Goal: Task Accomplishment & Management: Use online tool/utility

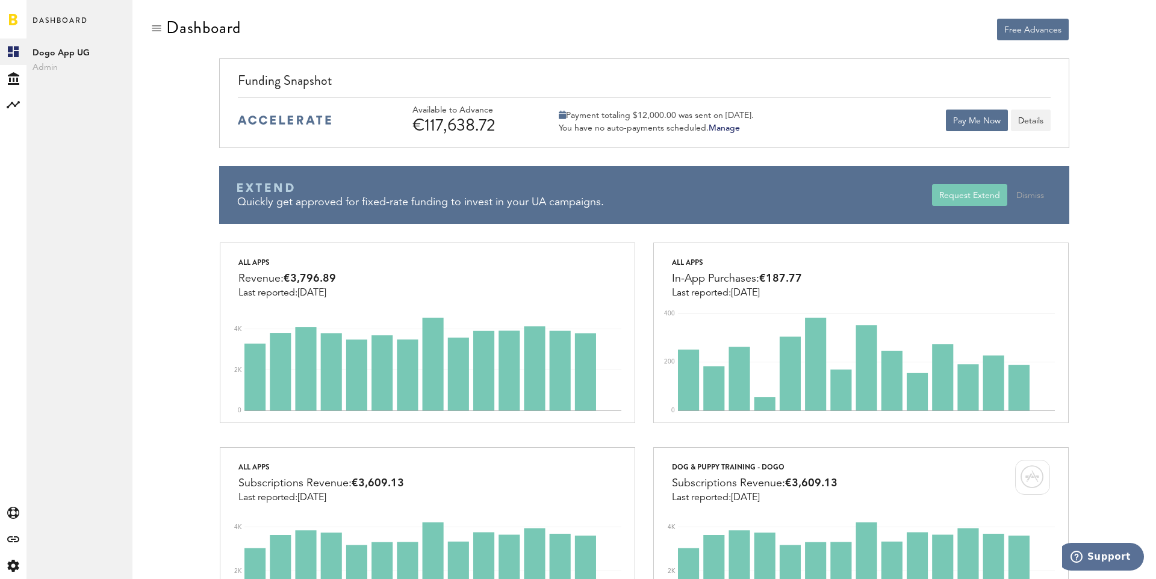
click at [453, 116] on div "€117,638.72" at bounding box center [469, 125] width 114 height 19
click at [960, 125] on button "Pay Me Now" at bounding box center [977, 121] width 62 height 22
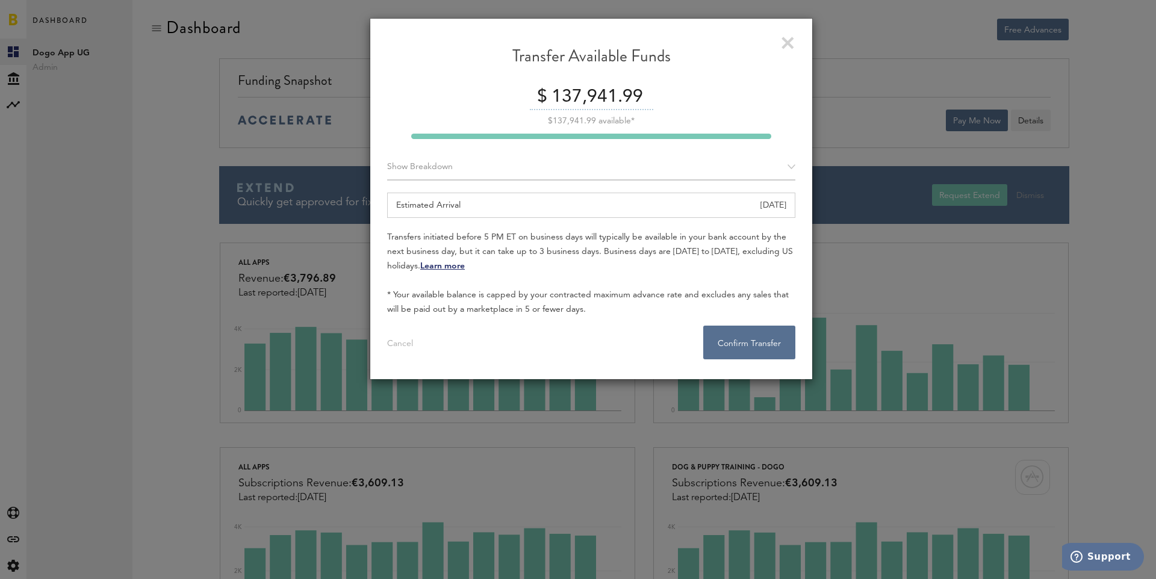
click at [615, 185] on form "$ 137,941.99 $137,941.99 available* Show Breakdown Apple App Store $137,941.99 …" at bounding box center [591, 222] width 408 height 275
click at [556, 210] on div "Estimated Arrival [DATE]" at bounding box center [591, 205] width 408 height 25
click at [466, 166] on div "Show Breakdown" at bounding box center [591, 167] width 408 height 26
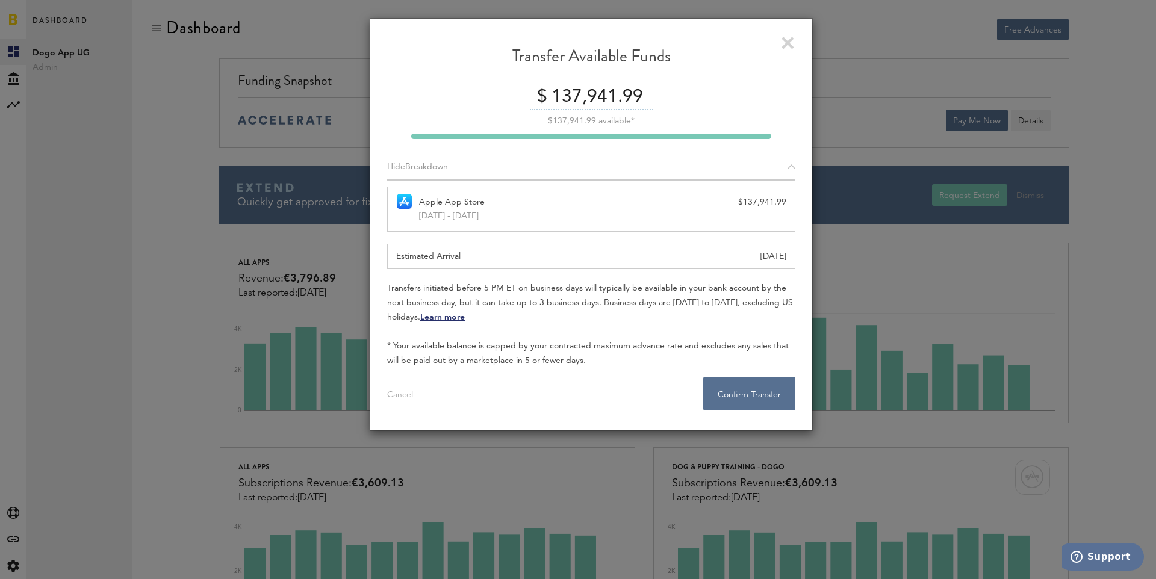
click at [454, 170] on div "Hide Breakdown" at bounding box center [591, 167] width 408 height 26
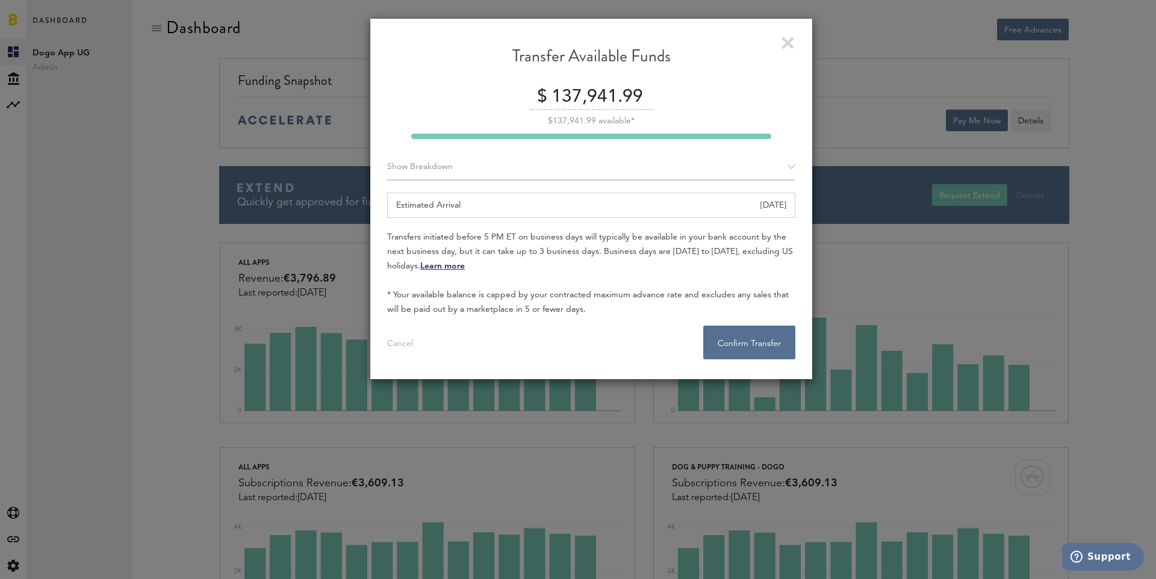
click at [570, 103] on input "137,941.99" at bounding box center [601, 97] width 105 height 25
click at [609, 96] on input "17000" at bounding box center [600, 97] width 64 height 25
click at [614, 109] on input "17000" at bounding box center [600, 97] width 64 height 25
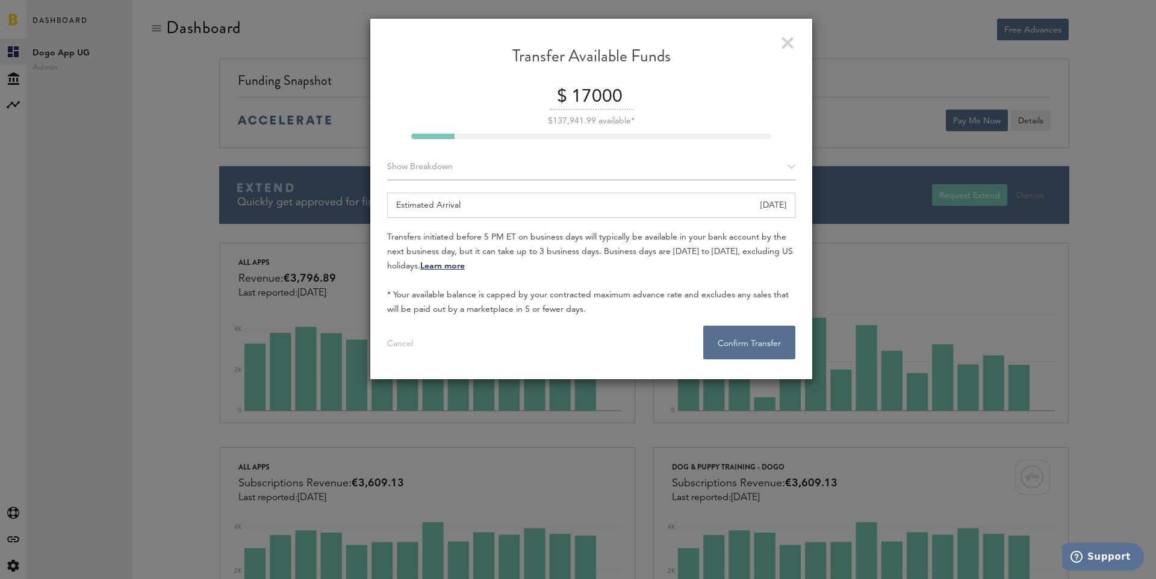
click at [595, 97] on input "17000" at bounding box center [600, 97] width 64 height 25
click at [576, 102] on input "17000" at bounding box center [600, 97] width 64 height 25
drag, startPoint x: 582, startPoint y: 102, endPoint x: 570, endPoint y: 101, distance: 12.2
click at [570, 101] on input "17000" at bounding box center [600, 97] width 64 height 25
click at [468, 355] on div "Cancel Confirm Transfer . . ." at bounding box center [591, 338] width 408 height 43
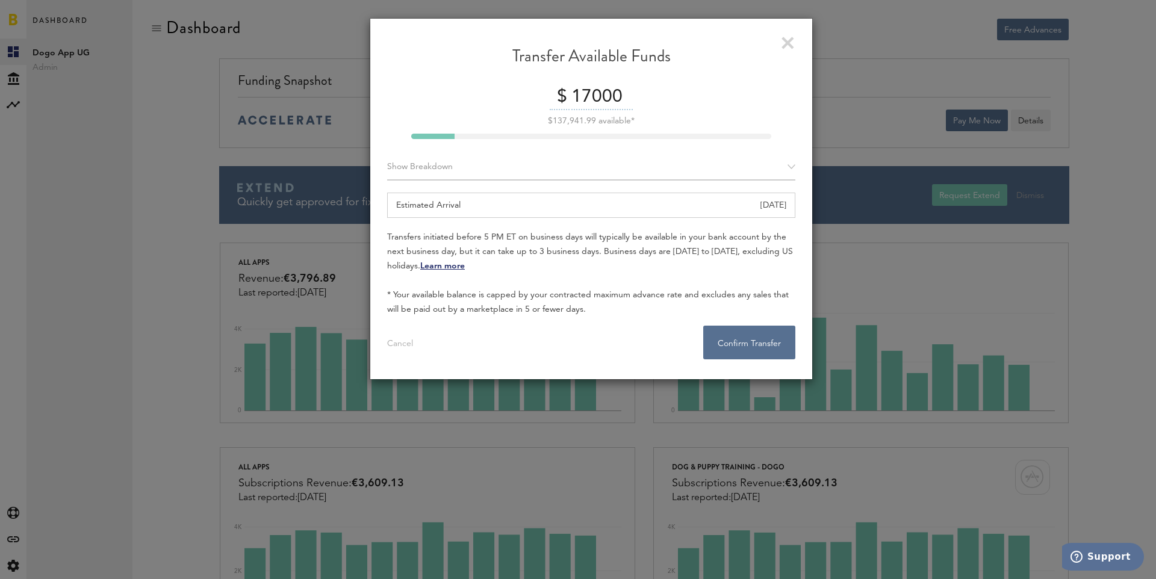
click at [509, 87] on div "$ 17000" at bounding box center [591, 97] width 408 height 25
click at [599, 101] on input "17000" at bounding box center [600, 97] width 64 height 25
click at [590, 98] on input "17000" at bounding box center [600, 97] width 64 height 25
type input "10000"
click at [751, 349] on button "Confirm Transfer . . ." at bounding box center [749, 343] width 92 height 34
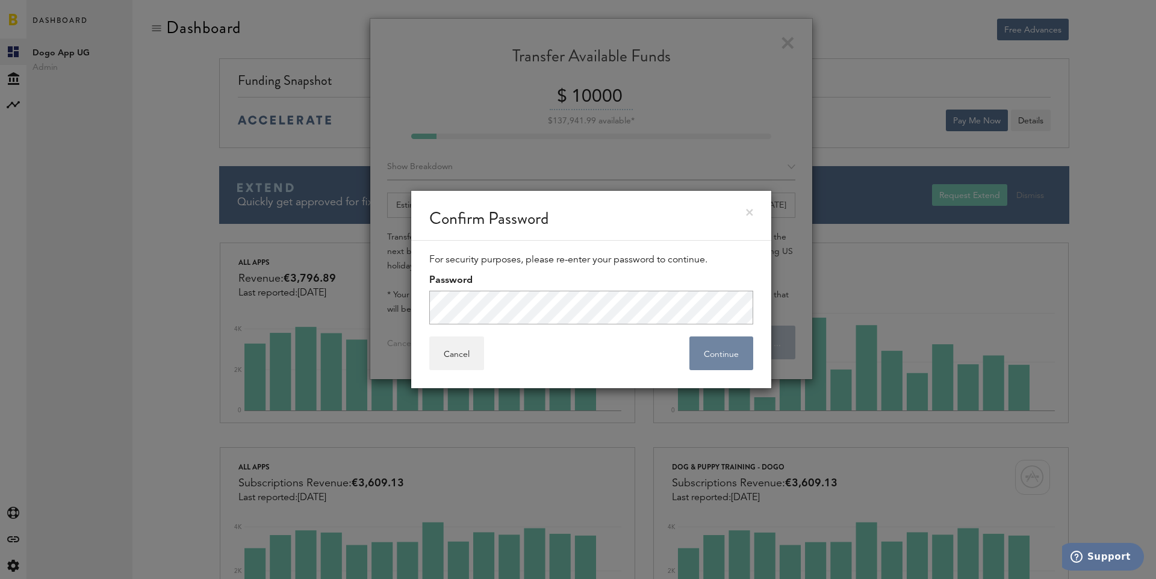
click at [726, 358] on button "Continue" at bounding box center [721, 354] width 64 height 34
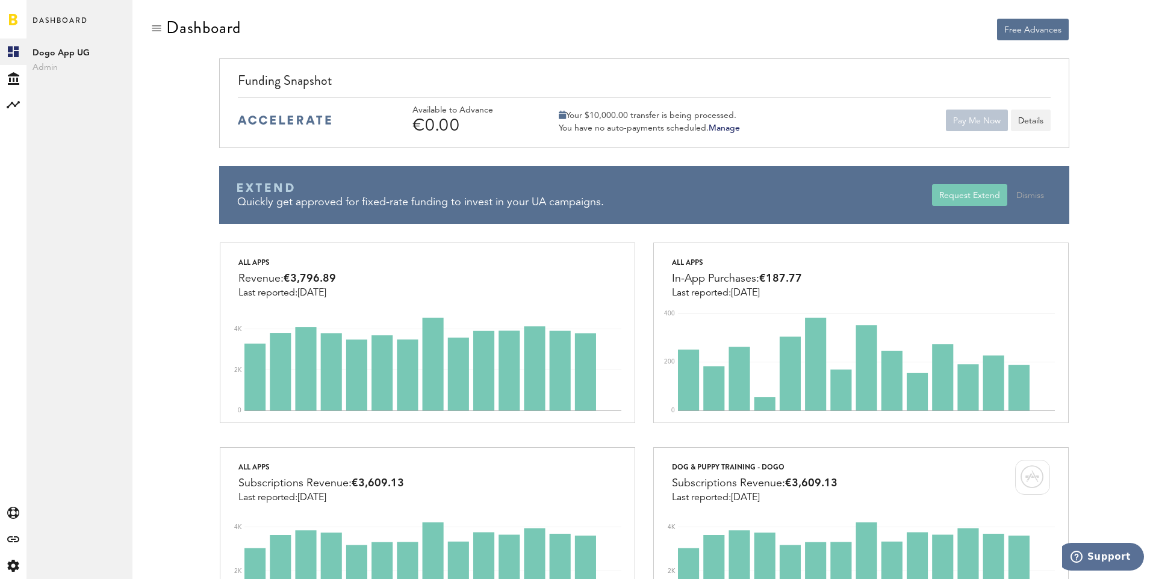
click at [597, 19] on div at bounding box center [427, 29] width 416 height 23
